Goal: Find specific page/section: Find specific page/section

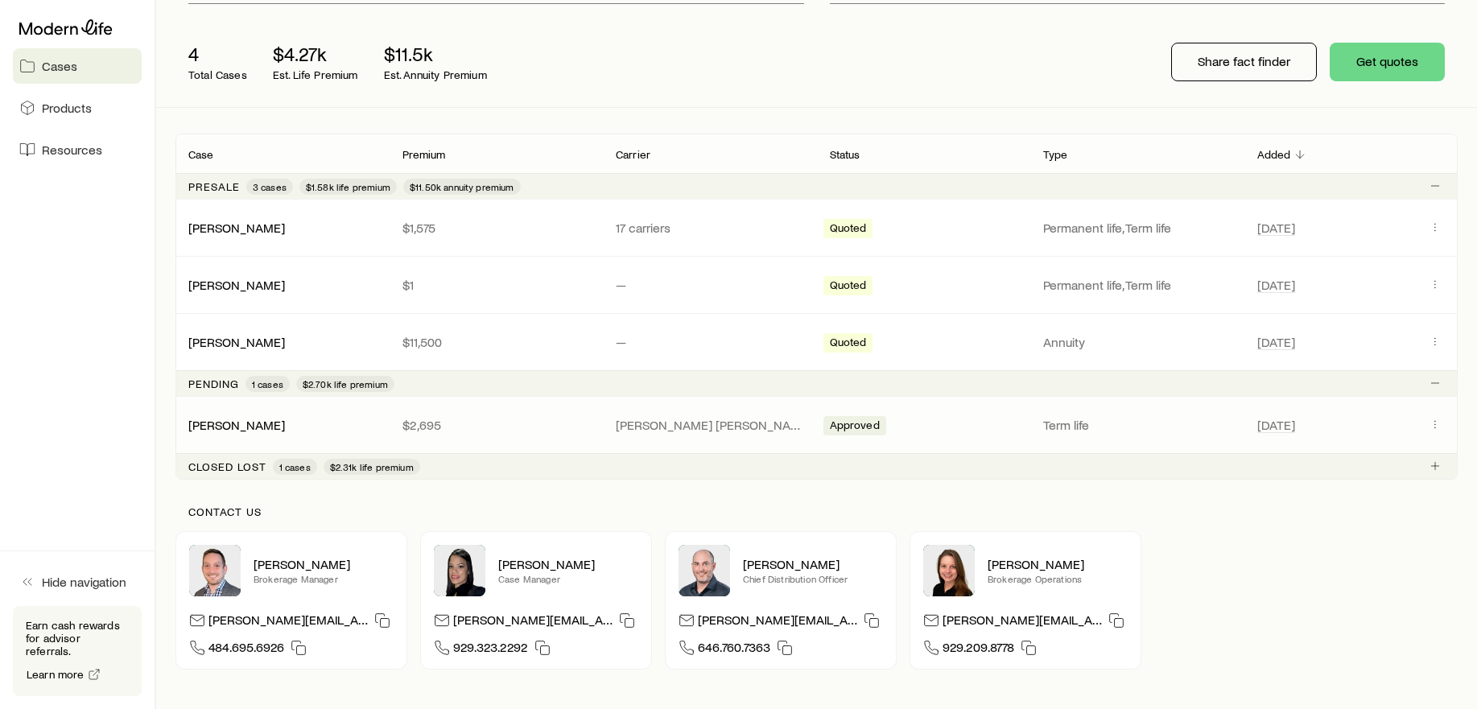
scroll to position [182, 0]
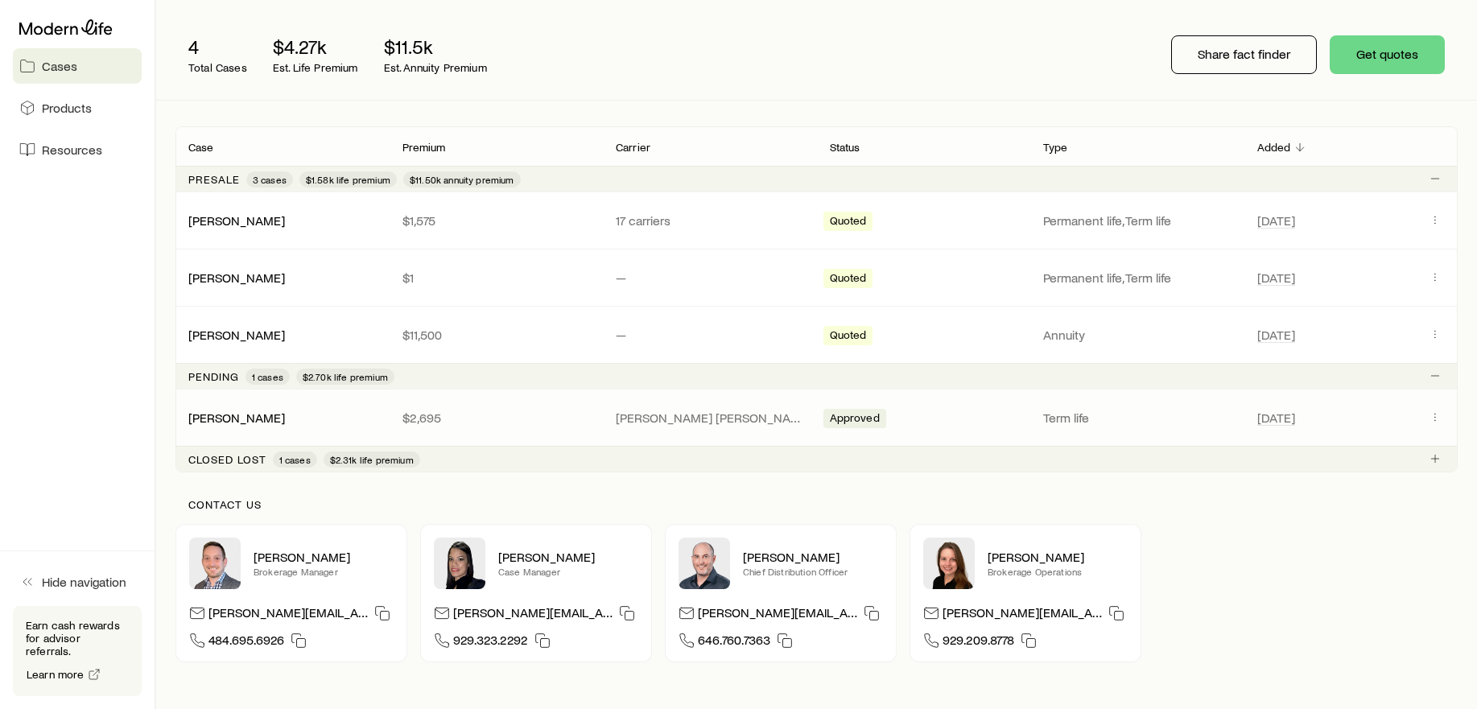
click at [496, 415] on p "$2,695" at bounding box center [496, 418] width 188 height 16
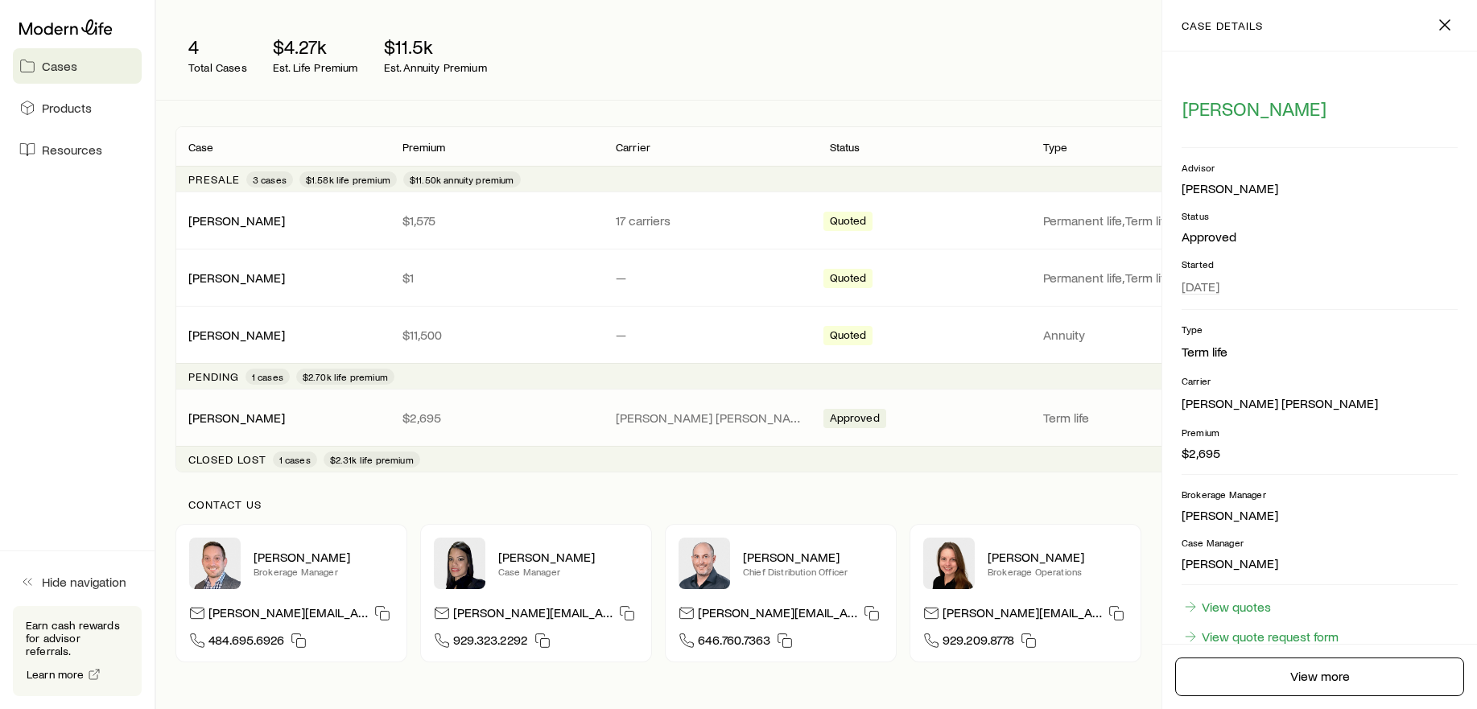
scroll to position [0, 0]
click at [690, 487] on div "Contact us [PERSON_NAME] Brokerage Manager [PERSON_NAME][EMAIL_ADDRESS][DOMAIN_…" at bounding box center [816, 580] width 1282 height 216
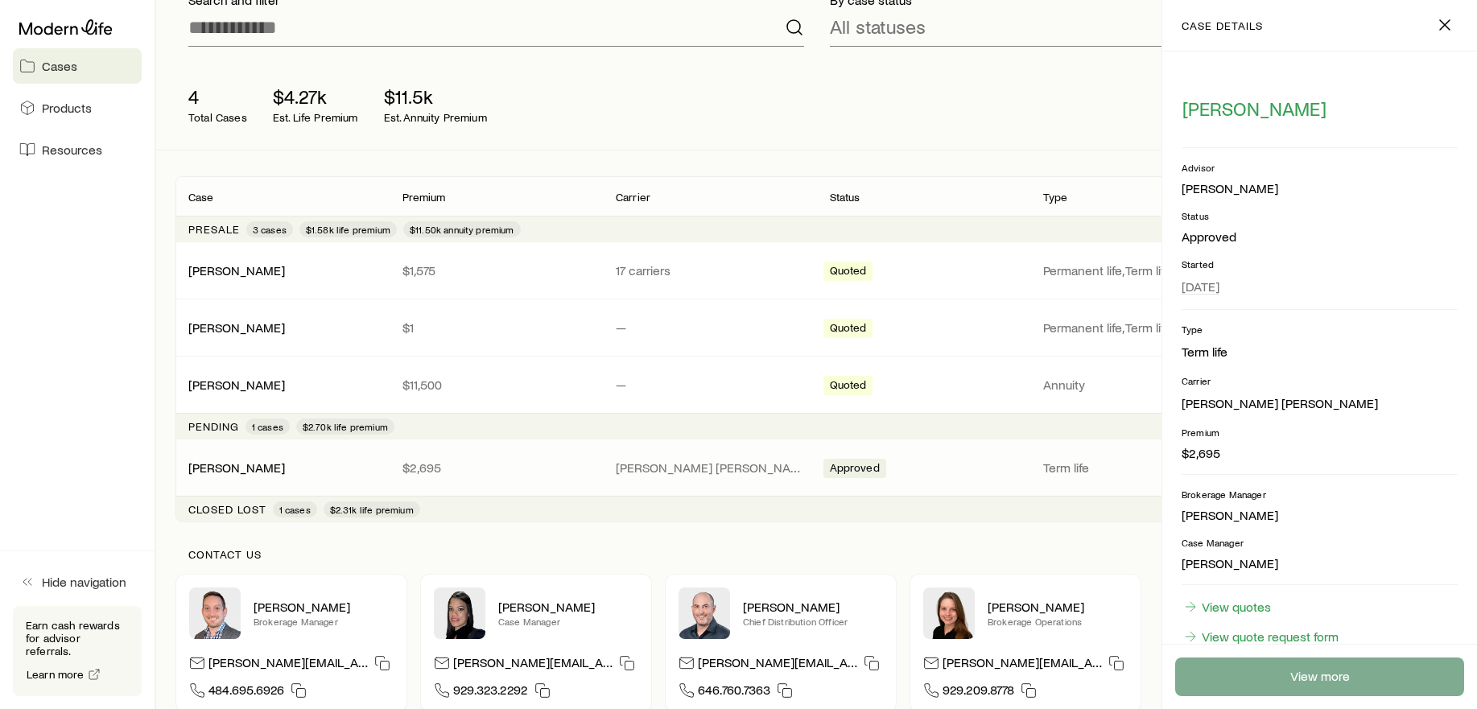
scroll to position [150, 0]
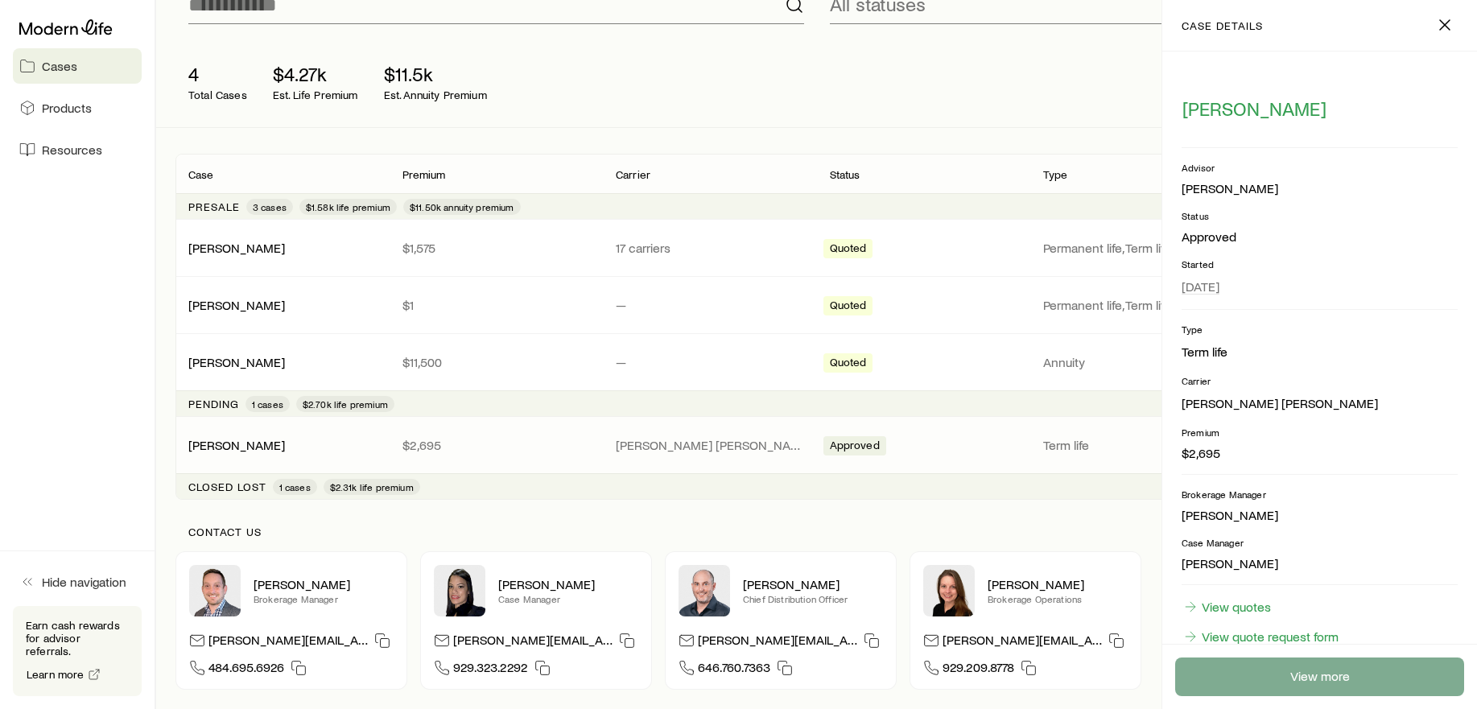
click at [1318, 669] on link "View more" at bounding box center [1319, 676] width 289 height 39
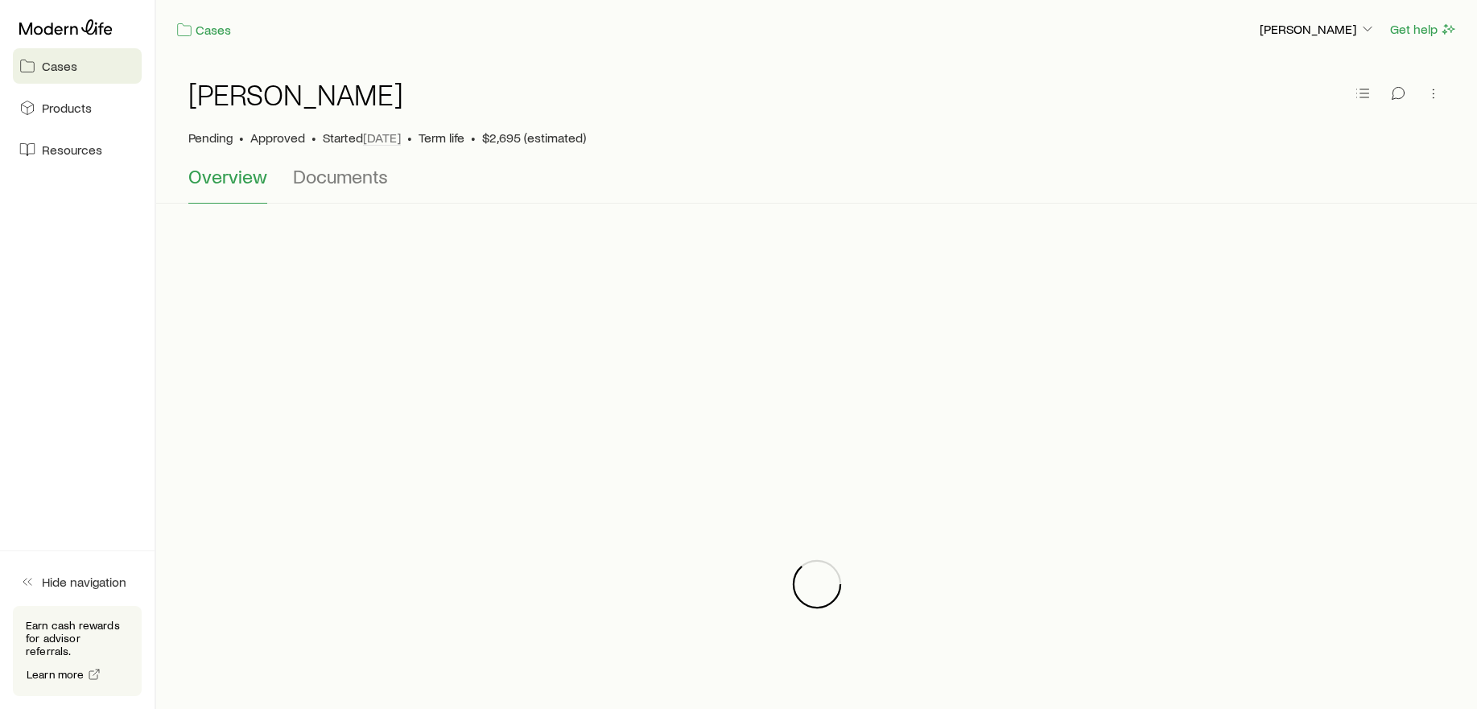
scroll to position [1, 0]
click at [313, 175] on span "Documents" at bounding box center [340, 175] width 95 height 23
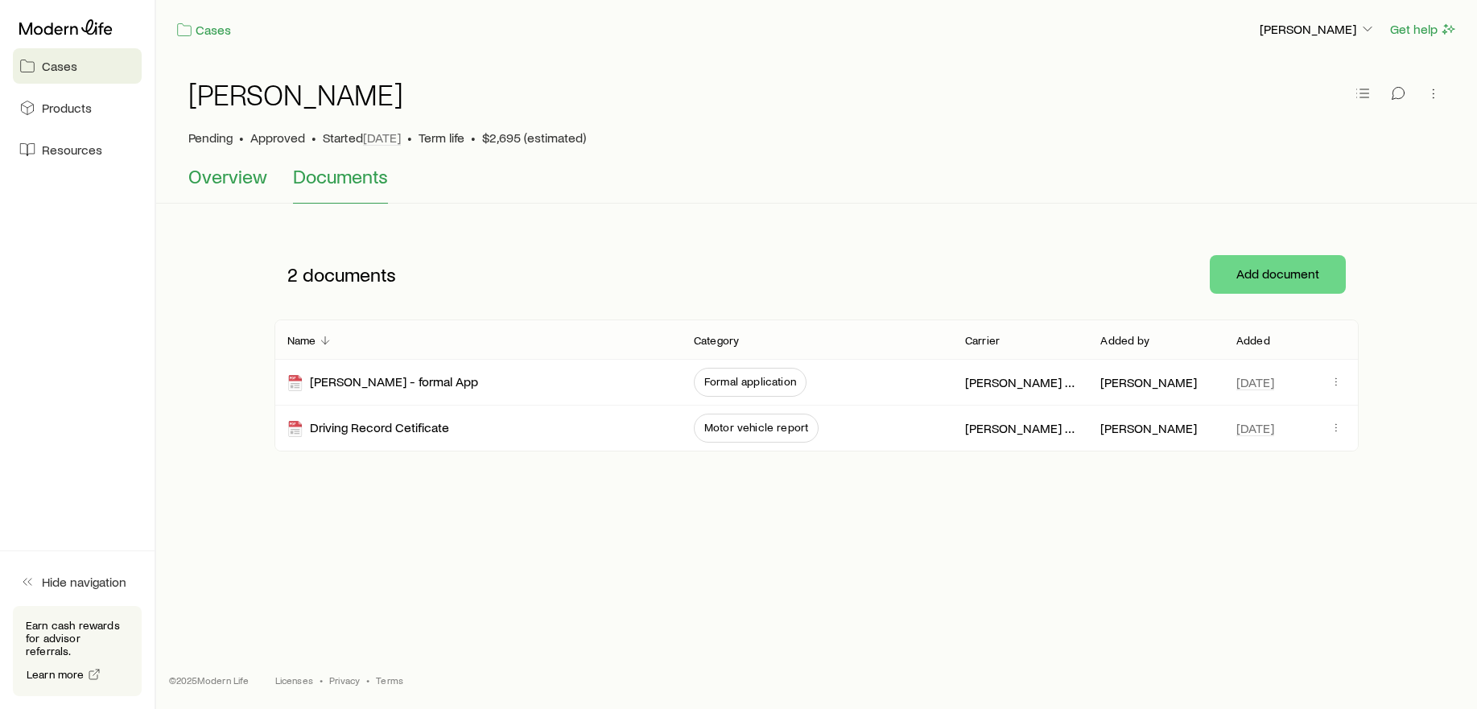
click at [256, 178] on span "Overview" at bounding box center [227, 176] width 79 height 23
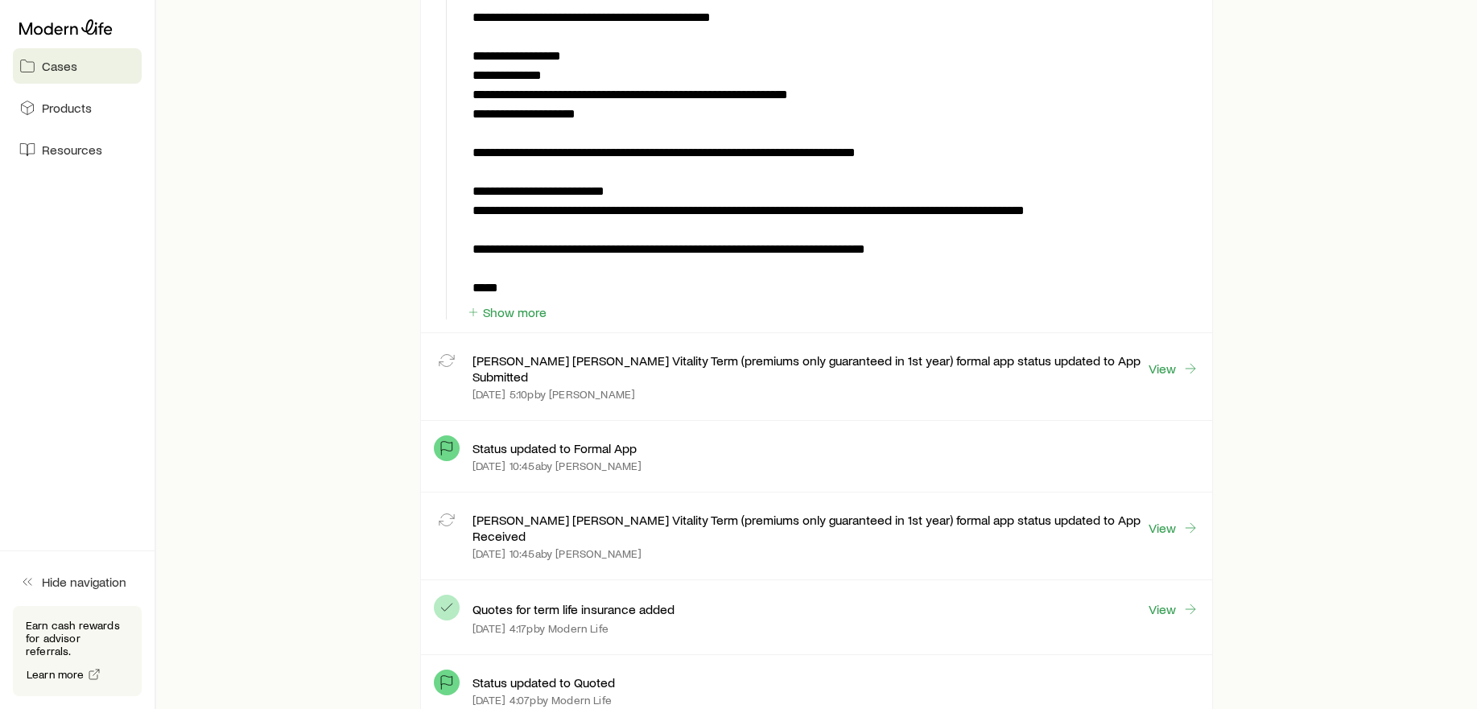
scroll to position [1845, 0]
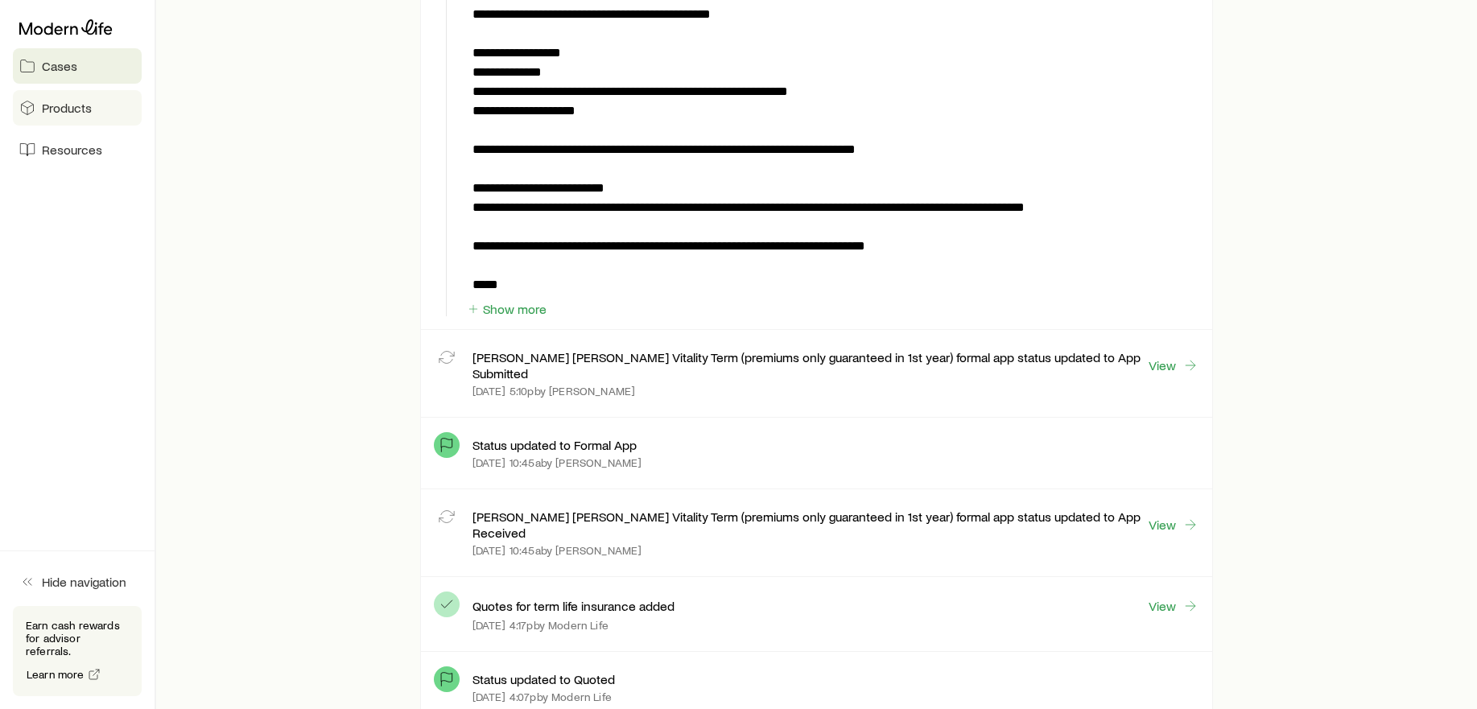
click at [82, 108] on span "Products" at bounding box center [67, 108] width 50 height 16
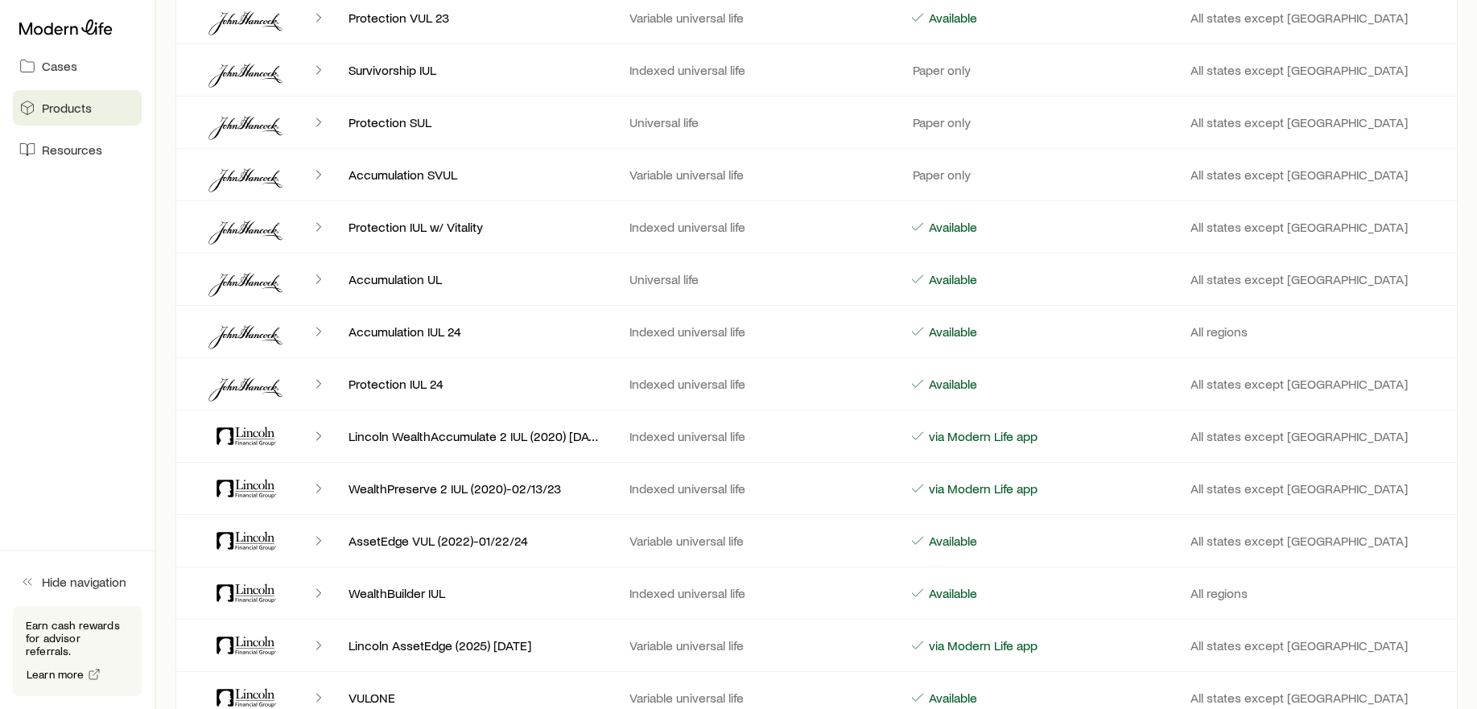
scroll to position [2033, 0]
